Goal: Find specific page/section: Find specific page/section

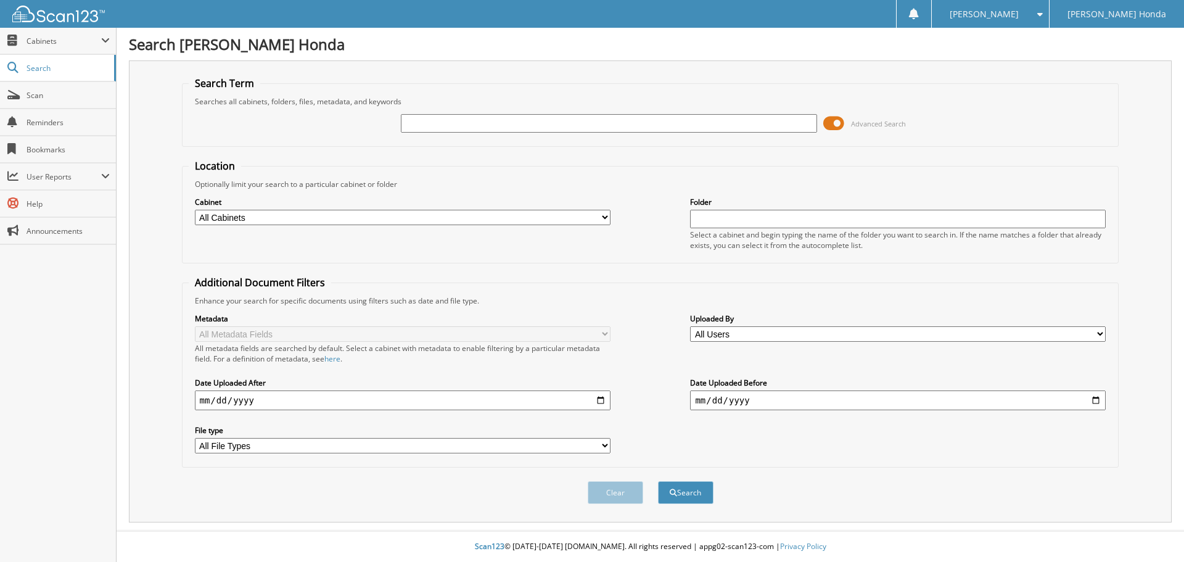
click at [440, 121] on input "text" at bounding box center [609, 123] width 416 height 18
type input "575189"
click at [658, 481] on button "Search" at bounding box center [685, 492] width 55 height 23
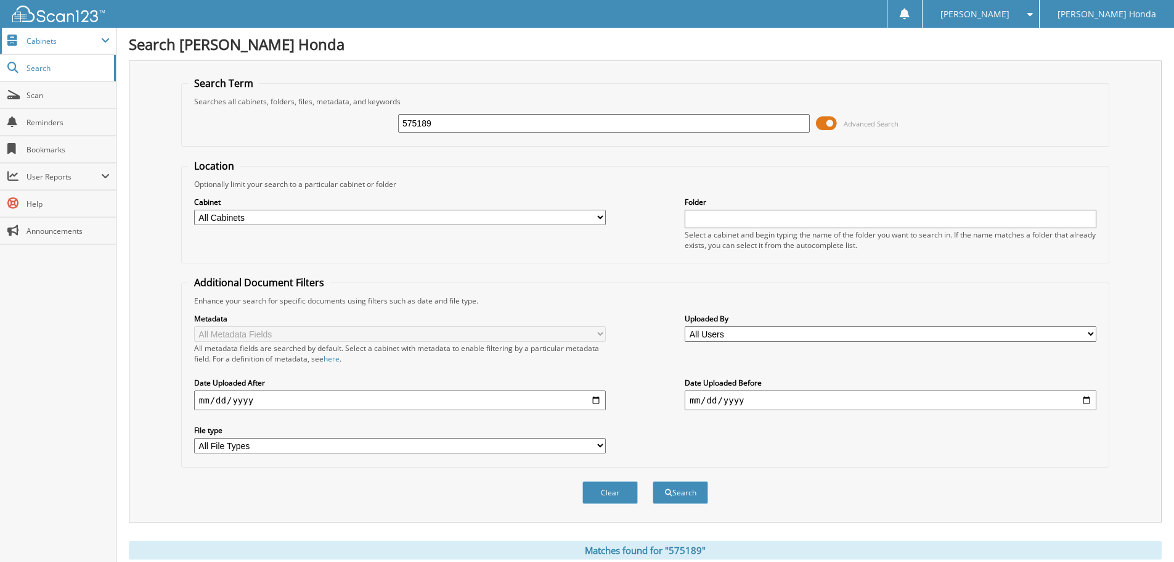
click at [84, 47] on span "Cabinets" at bounding box center [58, 41] width 116 height 27
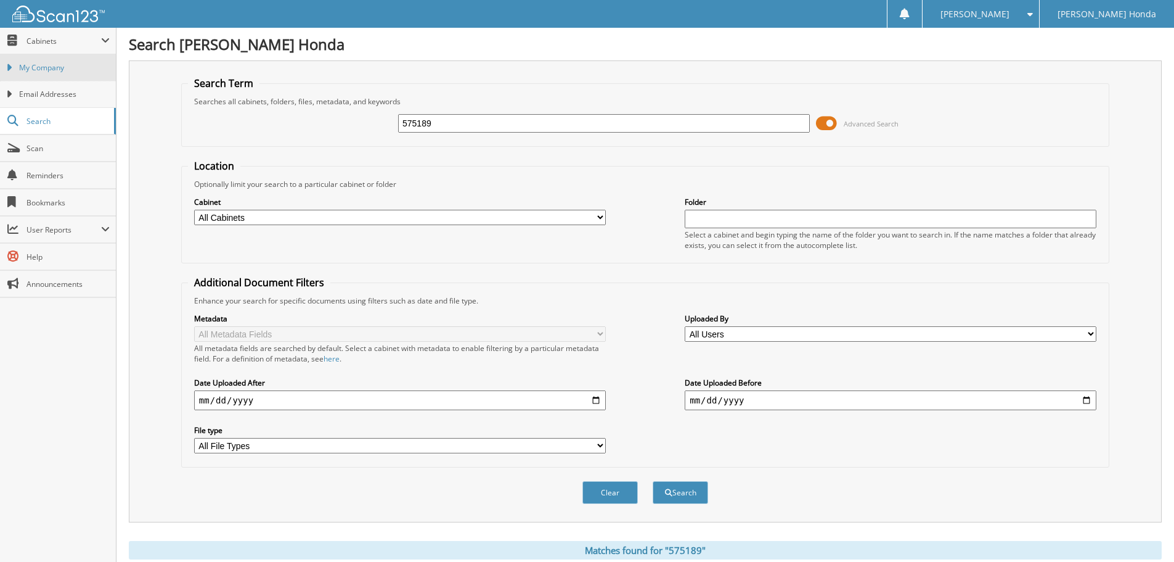
click at [65, 66] on span "My Company" at bounding box center [64, 67] width 91 height 11
